Goal: Information Seeking & Learning: Learn about a topic

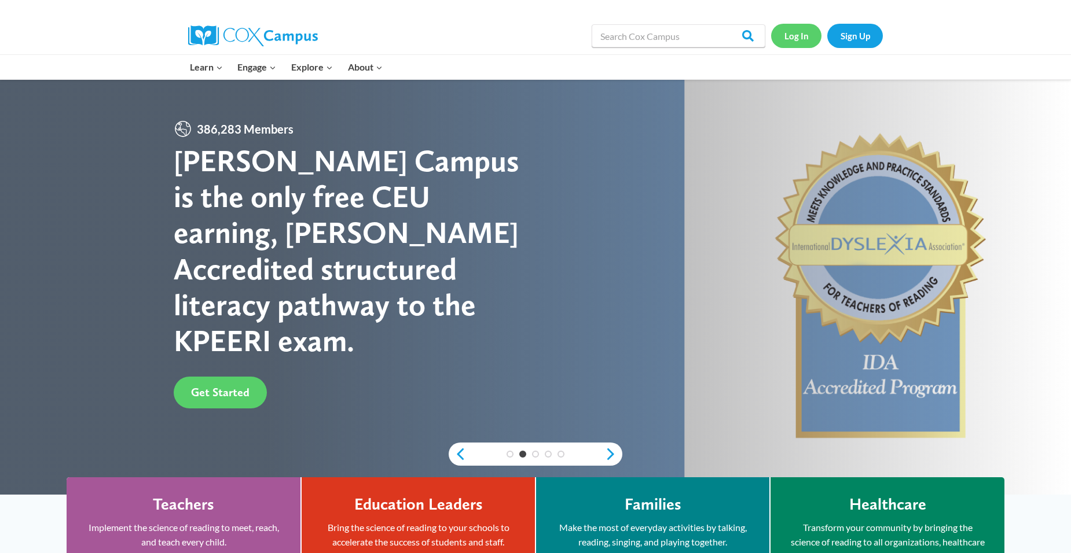
click at [794, 38] on link "Log In" at bounding box center [796, 36] width 50 height 24
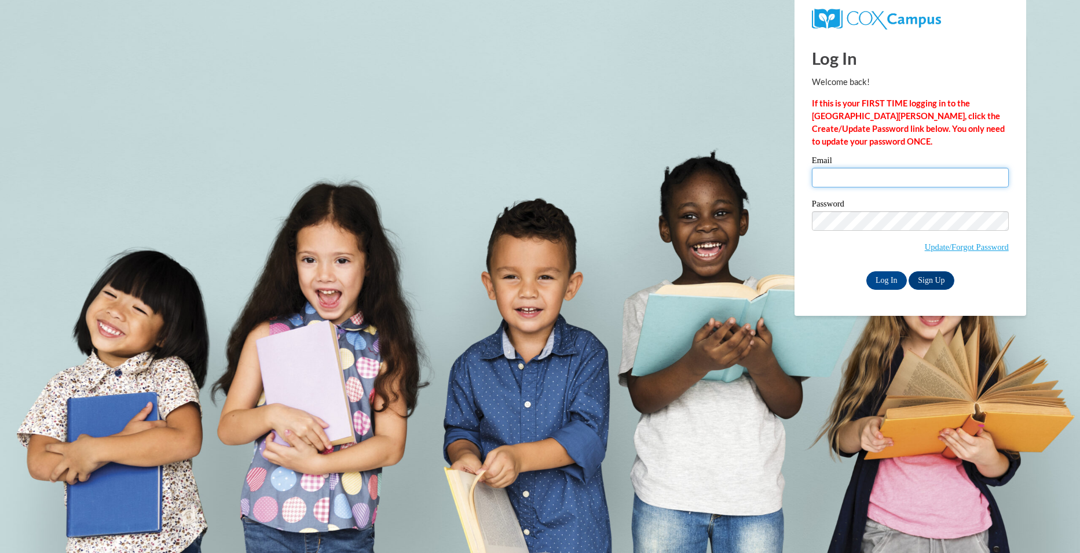
click at [867, 175] on input "Email" at bounding box center [910, 178] width 197 height 20
type input "westavonet@gmail.com"
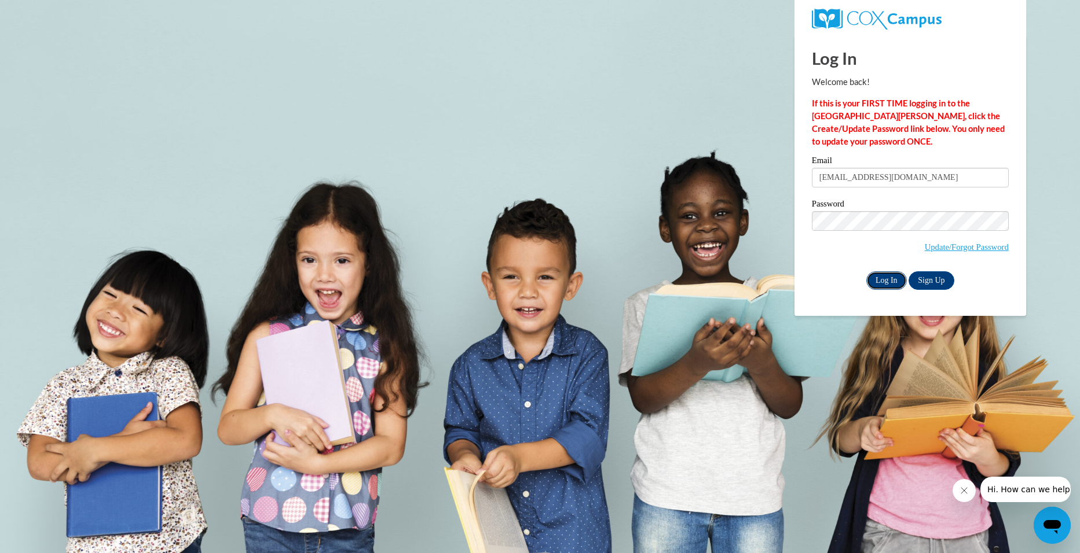
click at [885, 280] on input "Log In" at bounding box center [886, 281] width 41 height 19
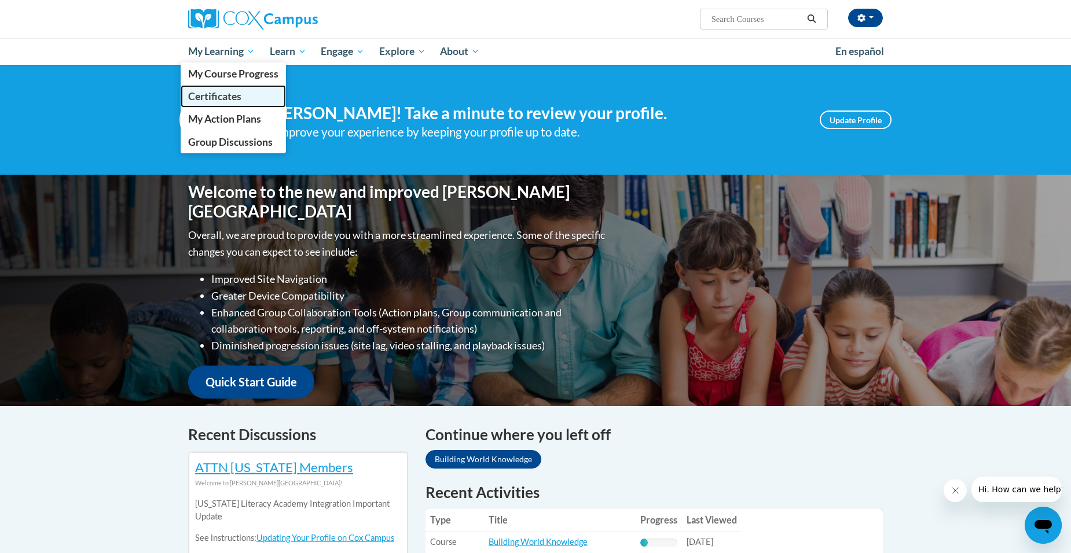
click at [223, 96] on span "Certificates" at bounding box center [214, 96] width 53 height 12
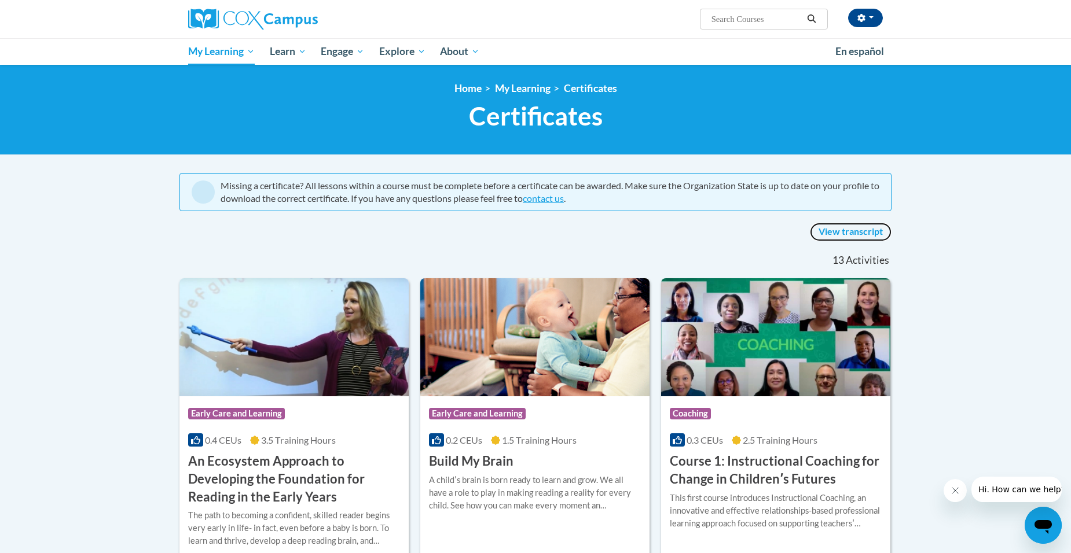
click at [840, 228] on link "View transcript" at bounding box center [851, 232] width 82 height 19
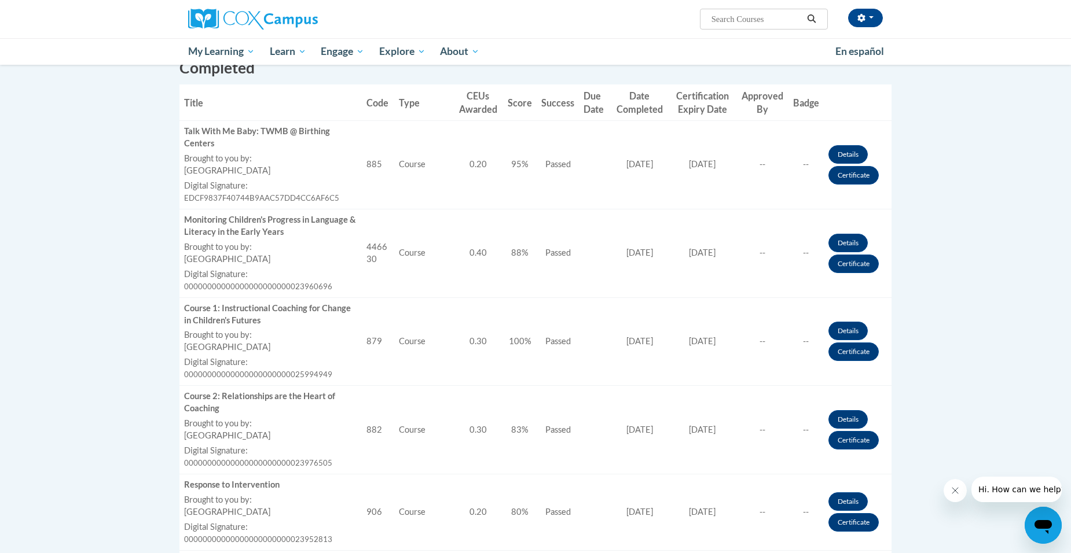
scroll to position [347, 0]
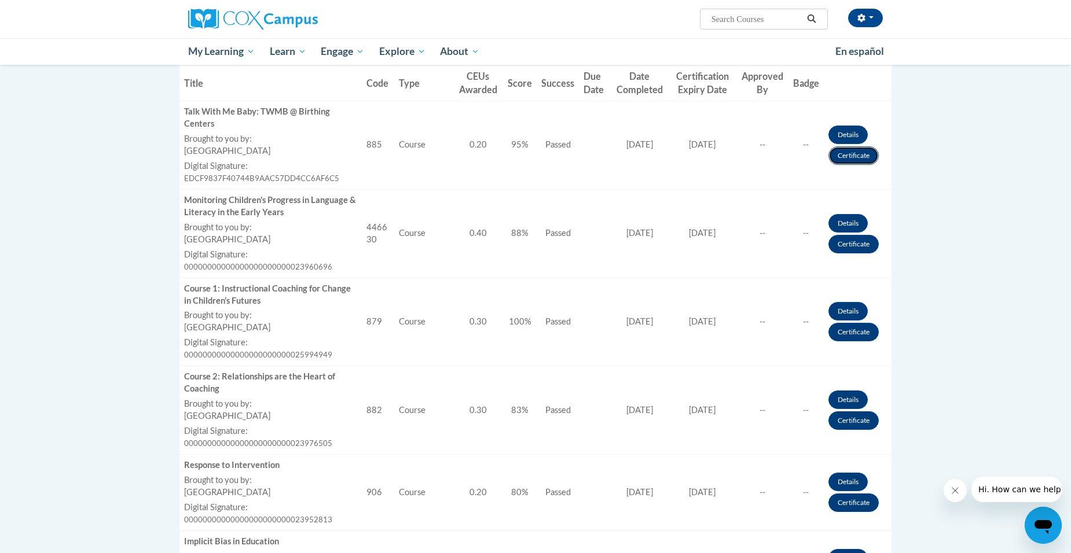
click at [854, 155] on link "Certificate" at bounding box center [853, 155] width 50 height 19
click at [859, 160] on link "Certificate" at bounding box center [853, 155] width 50 height 19
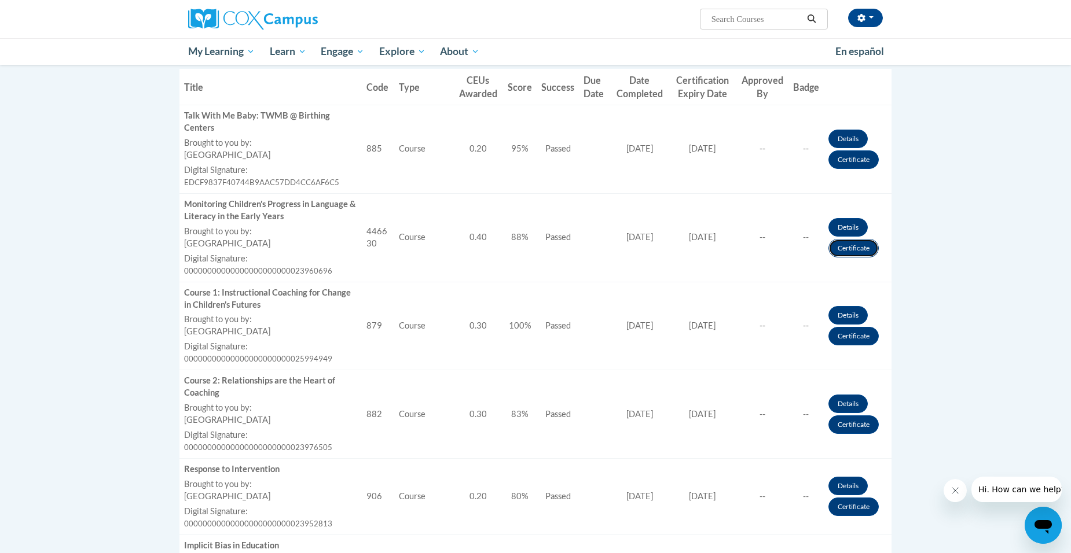
click at [845, 251] on link "Certificate" at bounding box center [853, 248] width 50 height 19
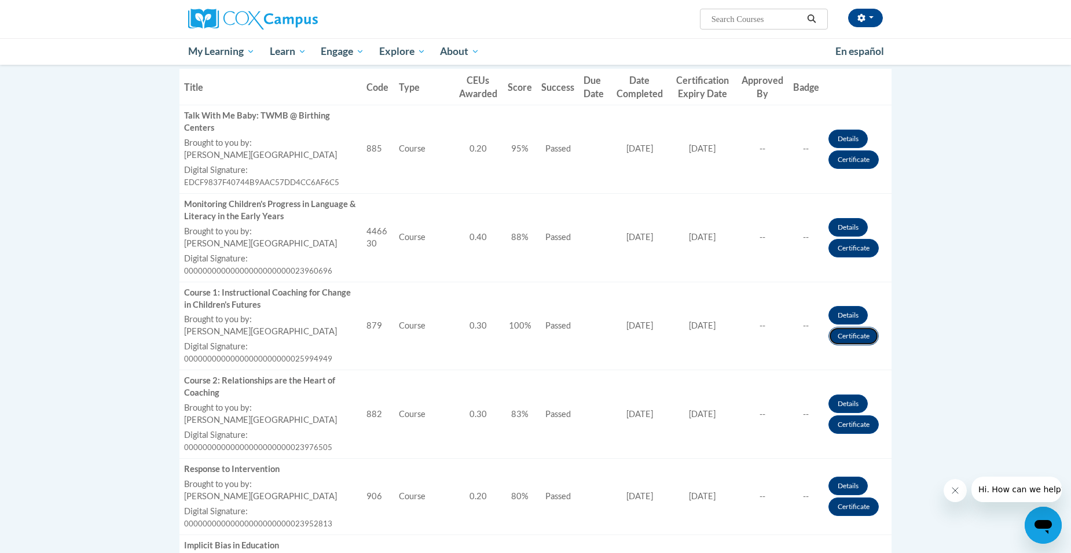
click at [840, 335] on link "Certificate" at bounding box center [853, 336] width 50 height 19
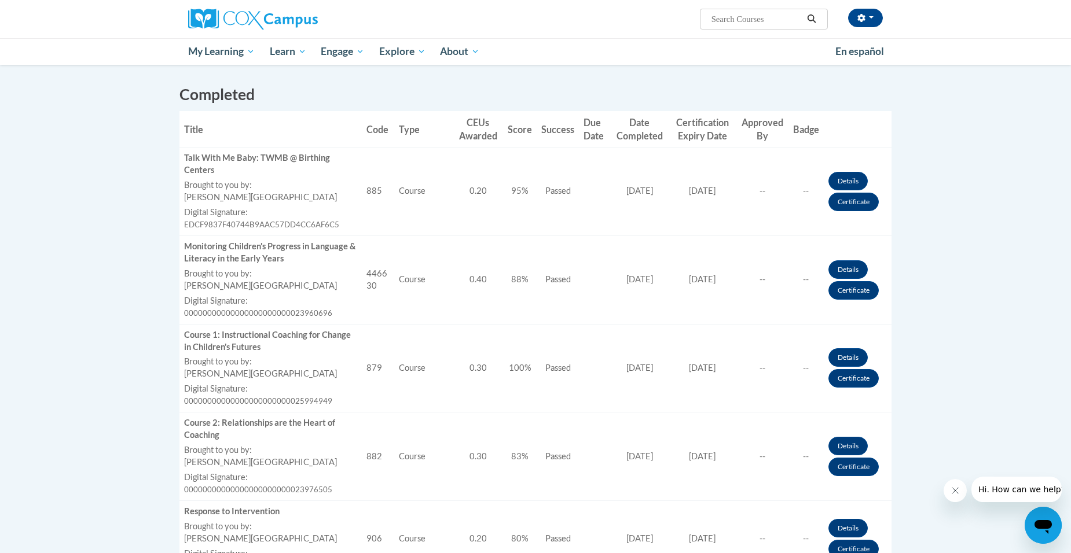
scroll to position [281, 0]
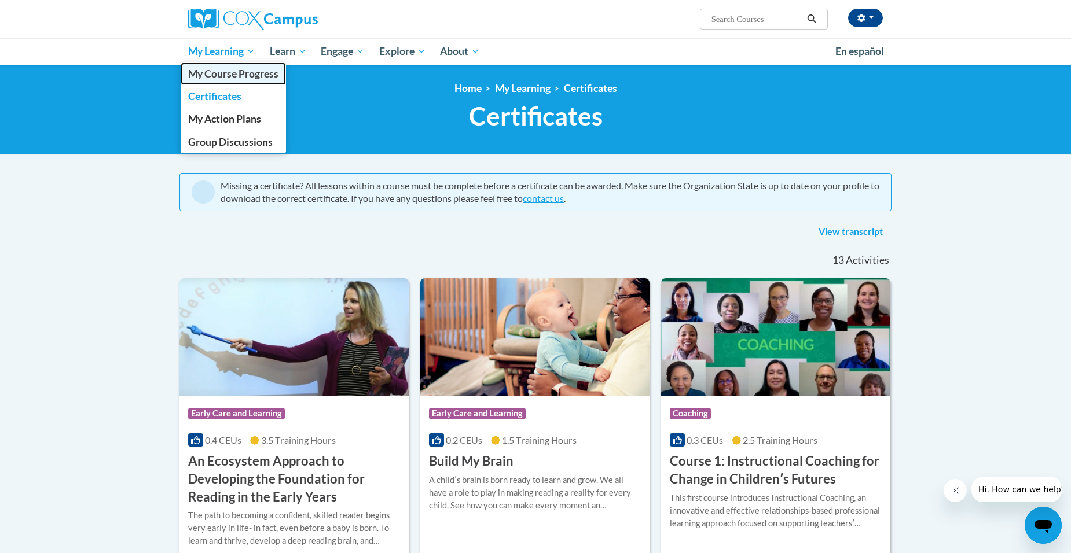
click at [226, 72] on span "My Course Progress" at bounding box center [233, 74] width 90 height 12
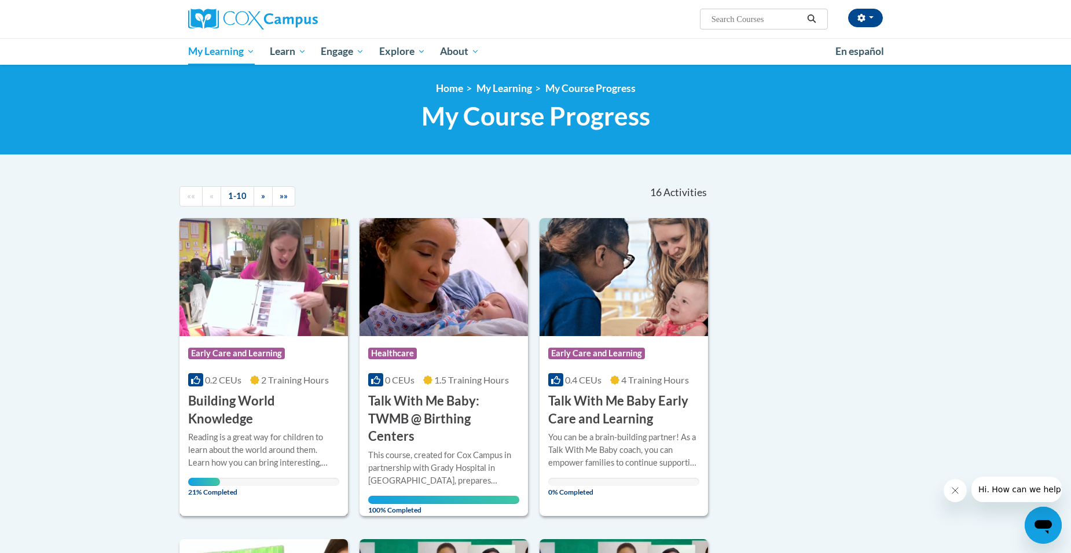
click at [247, 423] on h3 "Building World Knowledge" at bounding box center [263, 410] width 151 height 36
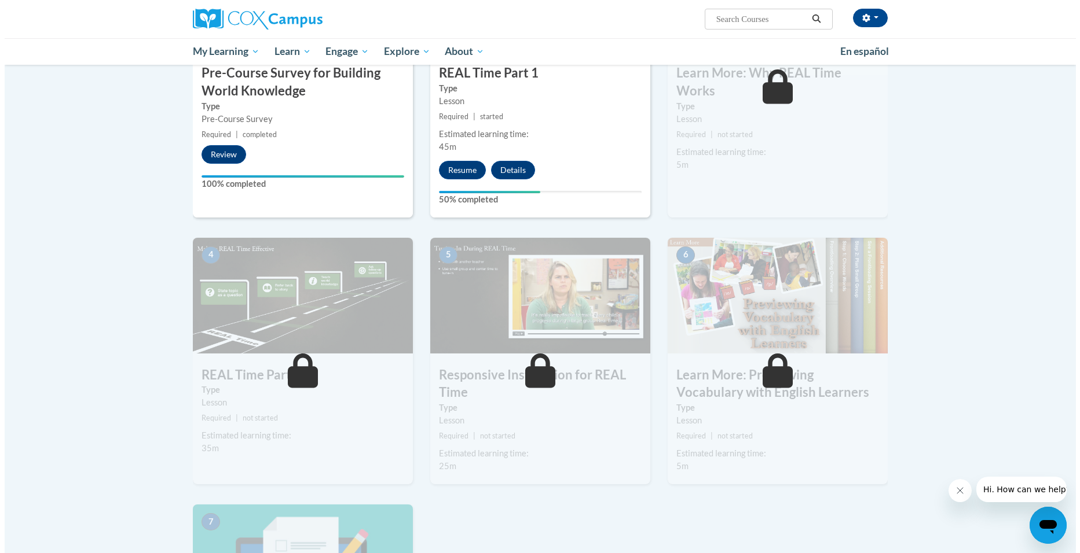
scroll to position [347, 0]
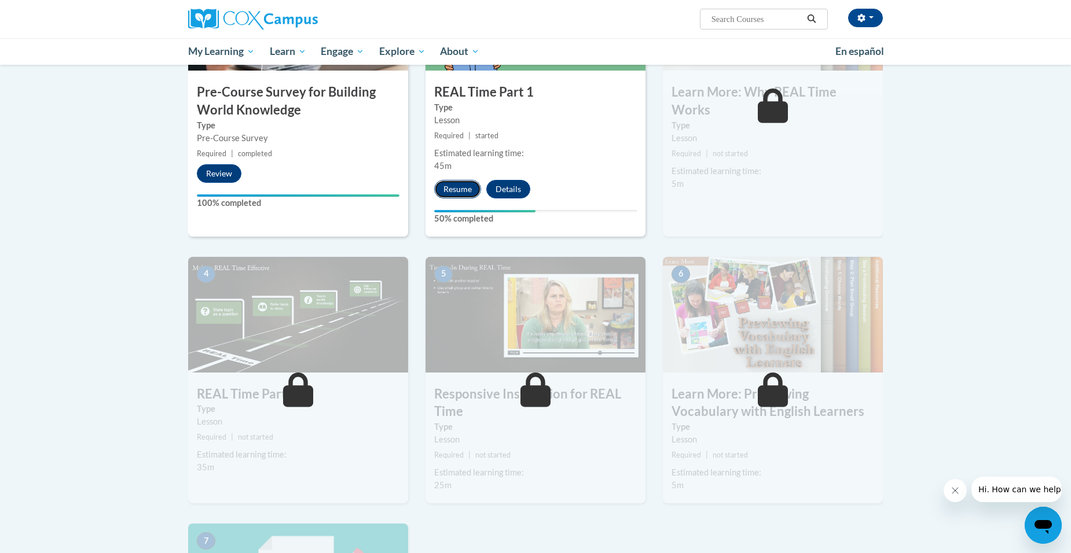
click at [452, 190] on button "Resume" at bounding box center [457, 189] width 47 height 19
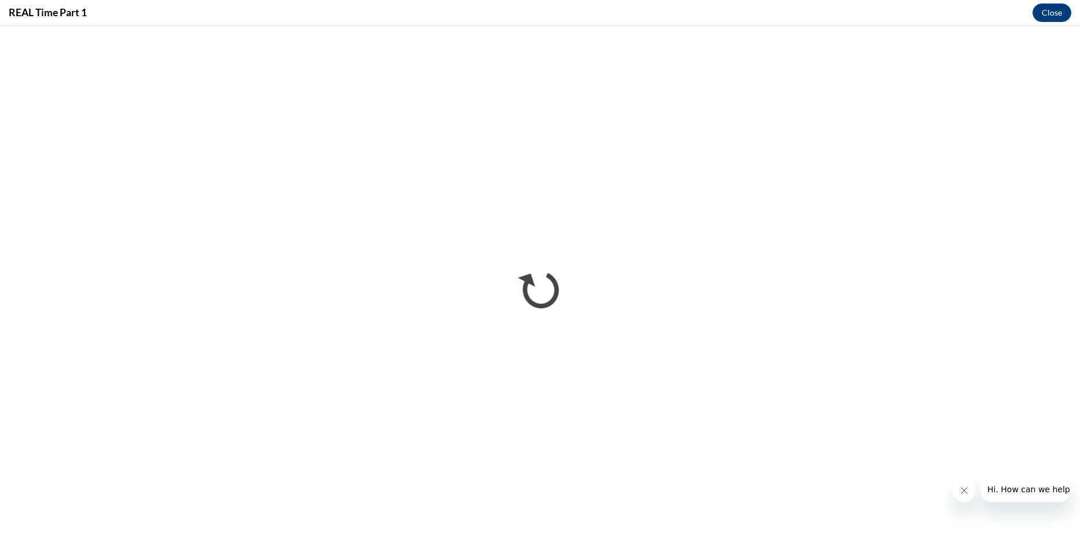
scroll to position [0, 0]
